Goal: Navigation & Orientation: Find specific page/section

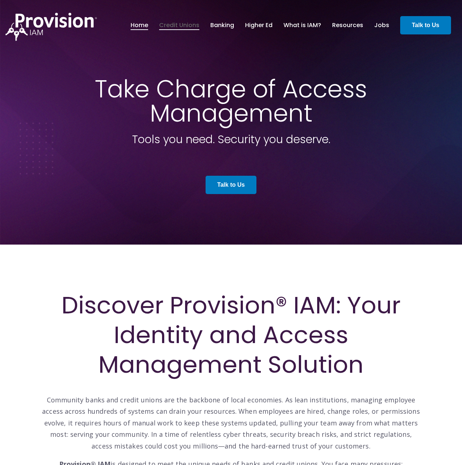
click at [195, 22] on link "Credit Unions" at bounding box center [179, 25] width 40 height 12
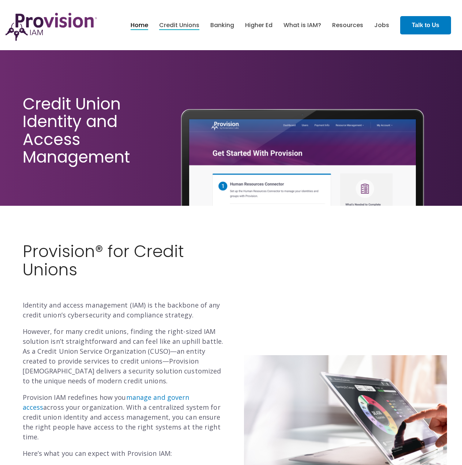
click at [142, 25] on link "Home" at bounding box center [140, 25] width 18 height 12
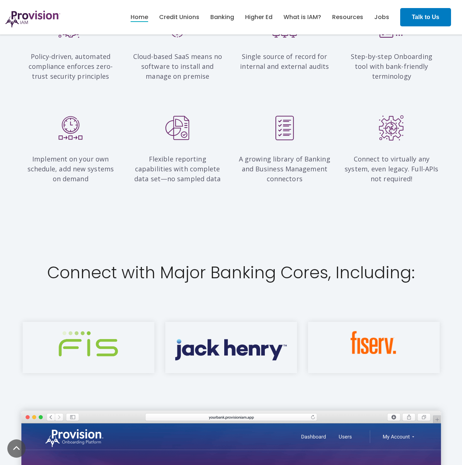
scroll to position [743, 0]
